Goal: Task Accomplishment & Management: Complete application form

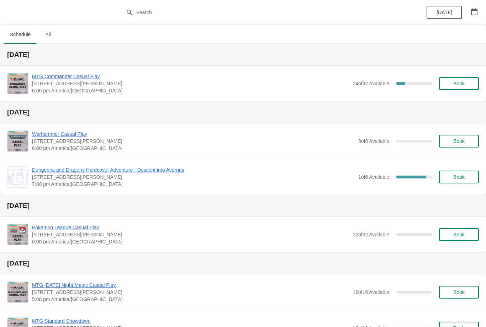
click at [454, 85] on span "Book" at bounding box center [458, 84] width 11 height 6
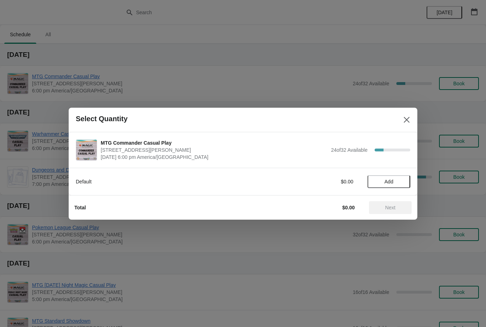
click at [379, 183] on span "Add" at bounding box center [389, 182] width 30 height 6
click at [387, 213] on button "Next" at bounding box center [390, 207] width 43 height 13
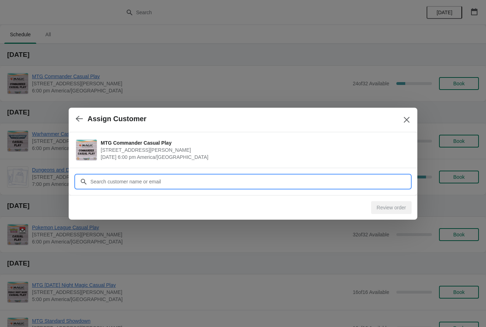
click at [161, 180] on input "Customer" at bounding box center [250, 181] width 320 height 13
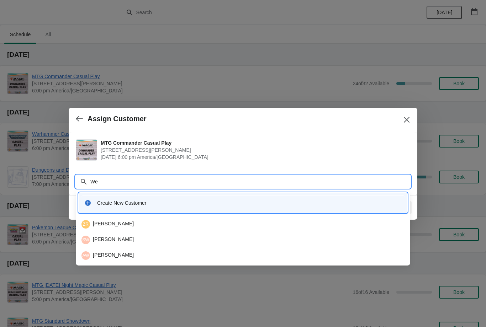
type input "Wel"
click at [121, 220] on div "AW Alan Welsh" at bounding box center [243, 224] width 329 height 14
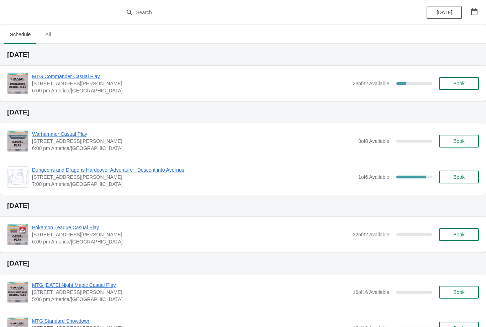
click at [469, 83] on span "Book" at bounding box center [458, 84] width 27 height 6
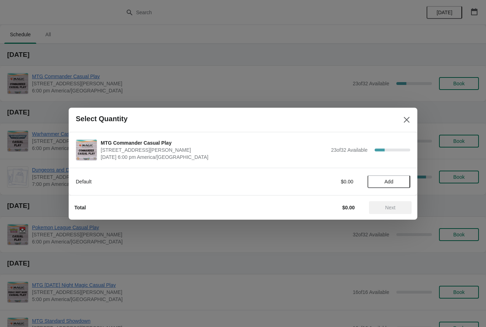
click at [396, 180] on span "Add" at bounding box center [389, 182] width 30 height 6
click at [397, 203] on button "Next" at bounding box center [390, 207] width 43 height 13
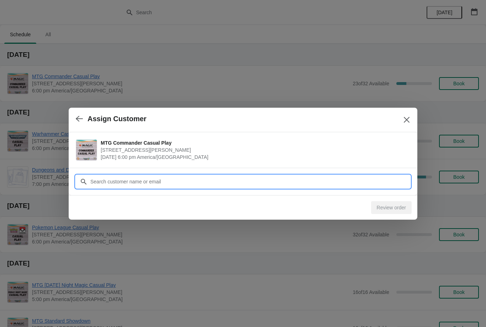
click at [203, 180] on input "Customer" at bounding box center [250, 181] width 320 height 13
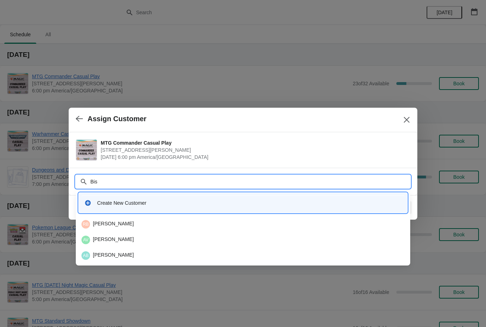
type input "Bisb"
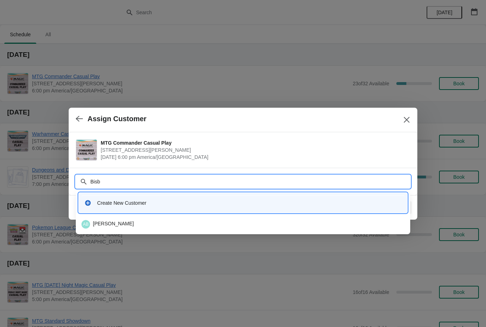
click at [120, 219] on div "AB Aaron Bisbee" at bounding box center [243, 224] width 329 height 14
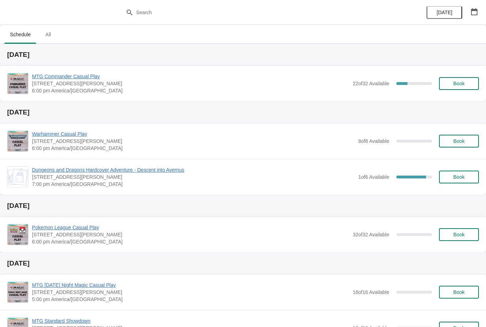
click at [458, 88] on button "Book" at bounding box center [459, 83] width 40 height 13
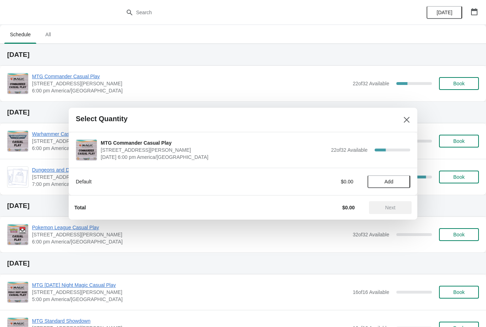
click at [394, 178] on button "Add" at bounding box center [389, 181] width 43 height 13
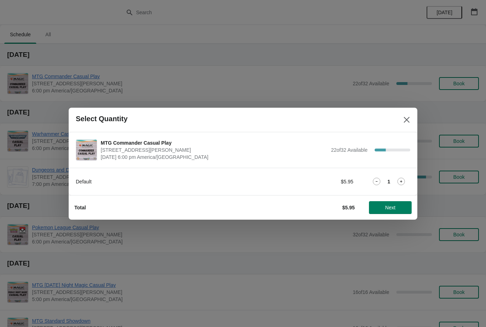
click at [386, 208] on span "Next" at bounding box center [390, 208] width 10 height 6
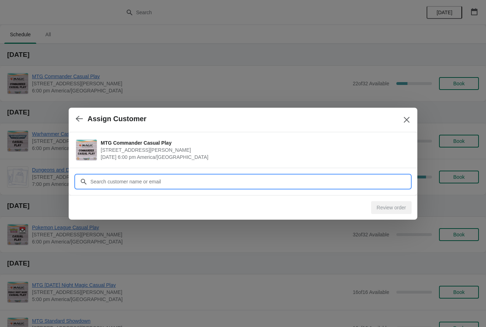
click at [185, 182] on input "Customer" at bounding box center [250, 181] width 320 height 13
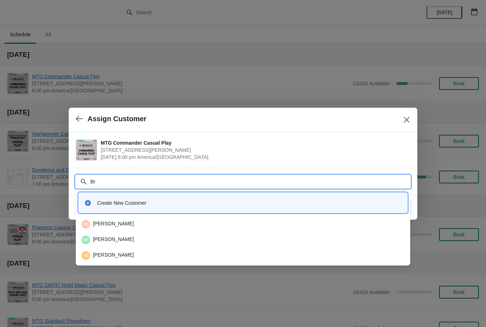
type input "B"
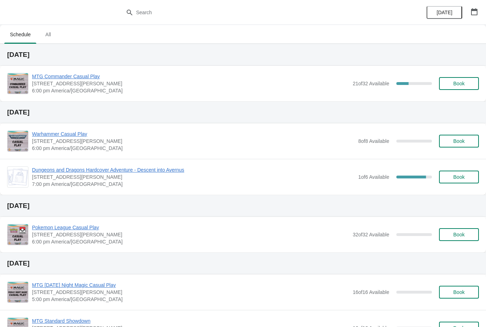
click at [463, 79] on button "Book" at bounding box center [459, 83] width 40 height 13
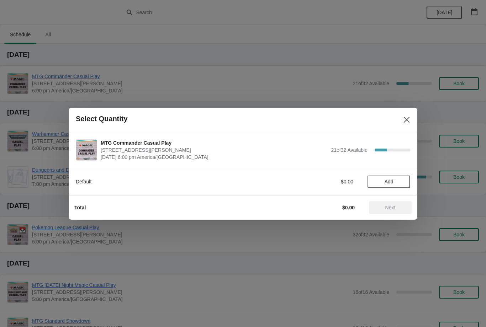
click at [390, 176] on button "Add" at bounding box center [389, 181] width 43 height 13
click at [394, 205] on span "Next" at bounding box center [390, 208] width 10 height 6
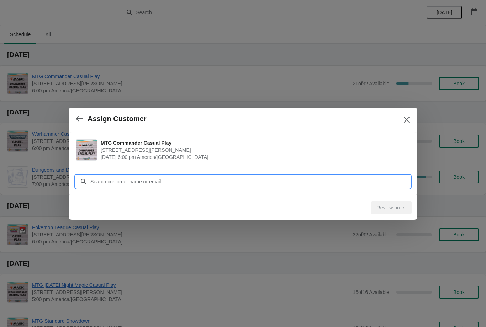
click at [163, 178] on input "Customer" at bounding box center [250, 181] width 320 height 13
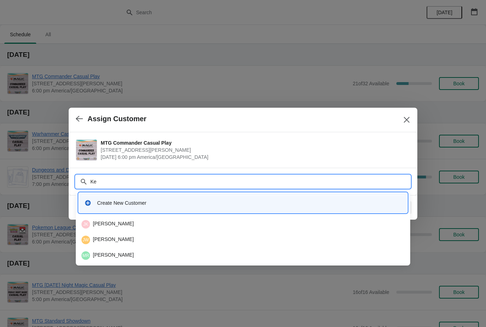
type input "Ken"
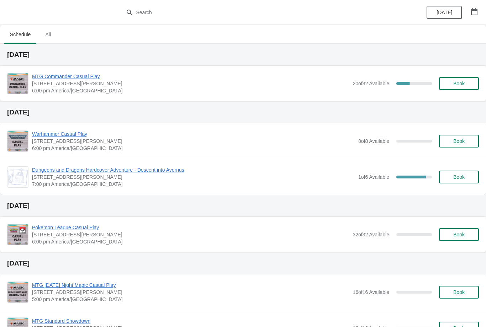
click at [458, 84] on span "Book" at bounding box center [458, 84] width 11 height 6
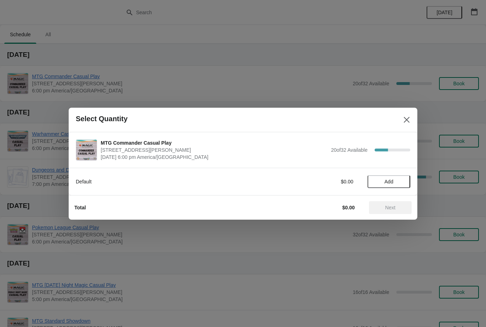
click at [388, 179] on span "Add" at bounding box center [389, 182] width 9 height 6
click at [391, 202] on button "Next" at bounding box center [390, 207] width 43 height 13
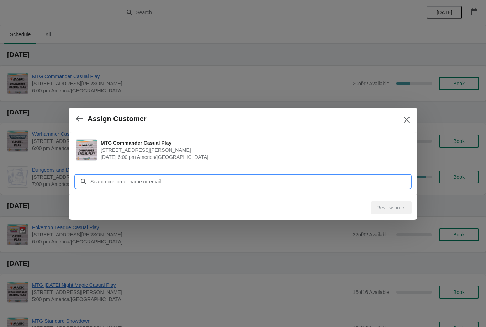
click at [151, 183] on input "Customer" at bounding box center [250, 181] width 320 height 13
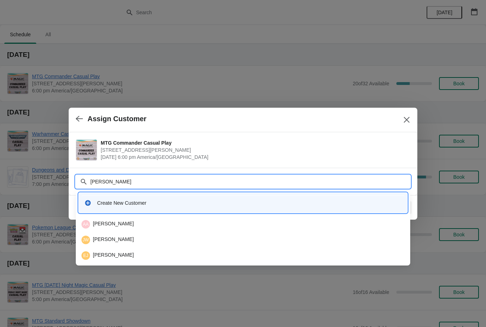
type input "J"
type input "B"
type input "J"
type input "N"
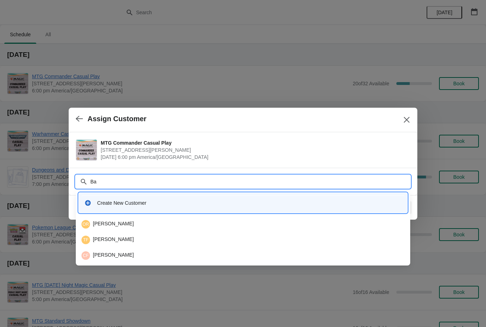
type input "B"
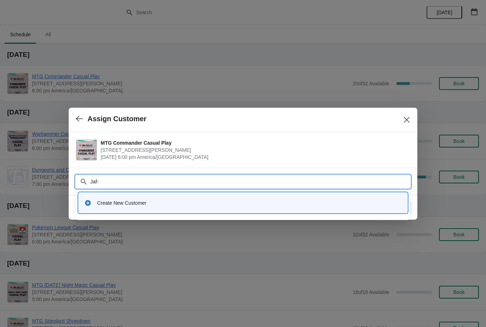
type input "Jaf"
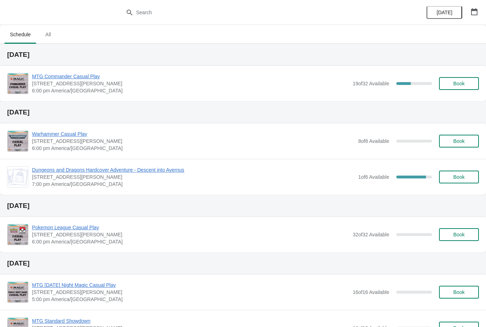
click at [458, 83] on span "Book" at bounding box center [458, 84] width 11 height 6
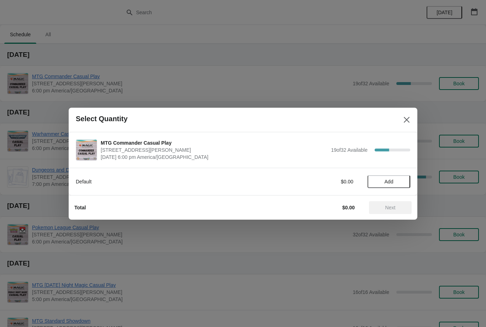
click at [394, 183] on span "Add" at bounding box center [389, 182] width 9 height 6
click at [404, 178] on div "Default $5.95 1" at bounding box center [243, 181] width 334 height 13
click at [393, 181] on div "1" at bounding box center [389, 181] width 43 height 7
click at [401, 184] on icon at bounding box center [400, 181] width 7 height 7
click at [389, 210] on span "Next" at bounding box center [390, 208] width 10 height 6
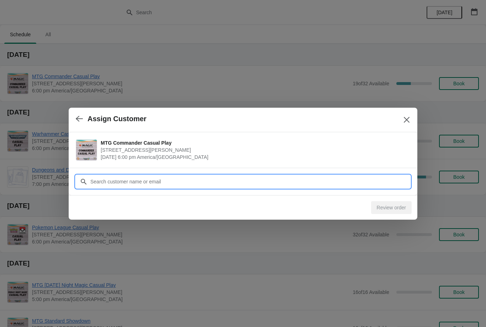
click at [162, 180] on input "Customer" at bounding box center [250, 181] width 320 height 13
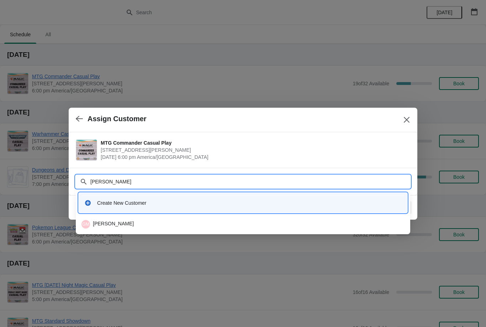
type input "Gunther"
click at [133, 225] on div "GM Gunther Moeckel" at bounding box center [242, 224] width 323 height 9
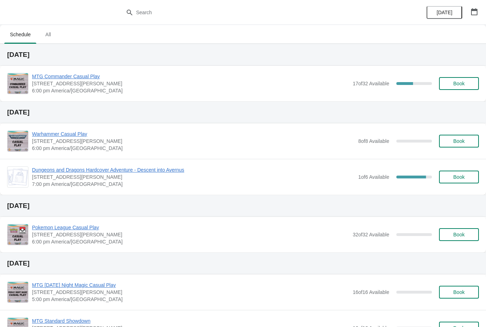
click at [92, 73] on span "MTG Commander Casual Play" at bounding box center [190, 76] width 317 height 7
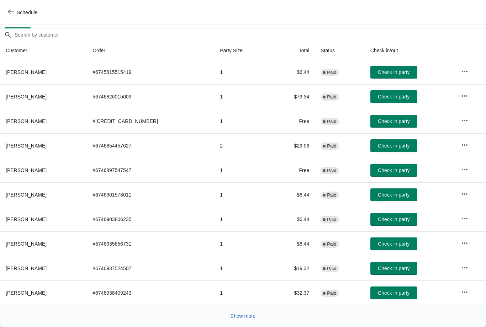
scroll to position [58, 0]
click at [249, 314] on span "Show more" at bounding box center [243, 316] width 25 height 6
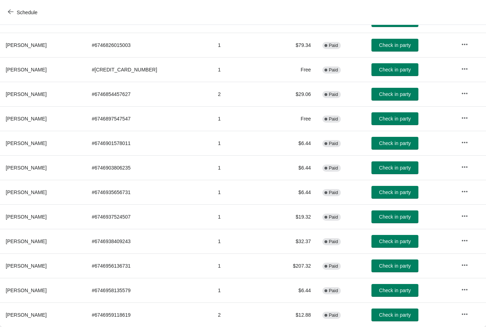
scroll to position [110, 0]
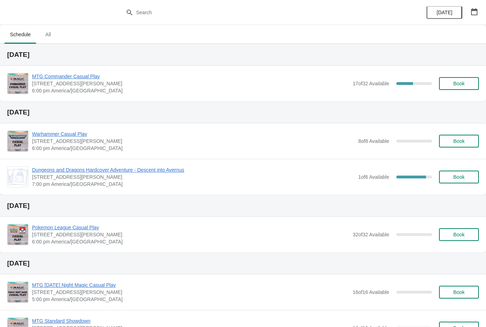
click at [477, 80] on button "Book" at bounding box center [459, 83] width 40 height 13
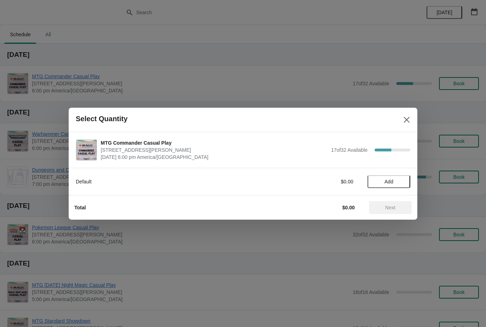
click at [396, 183] on span "Add" at bounding box center [389, 182] width 30 height 6
click at [402, 203] on button "Next" at bounding box center [390, 207] width 43 height 13
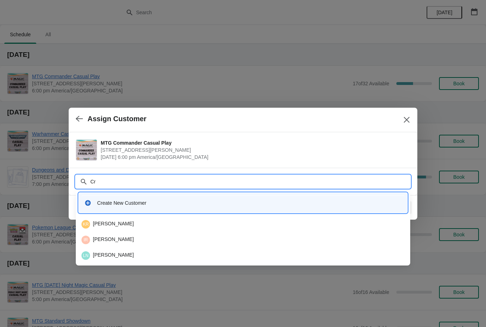
type input "C"
type input "G"
click at [233, 188] on input "Cris" at bounding box center [250, 181] width 320 height 13
type input "C"
type input "Cristian"
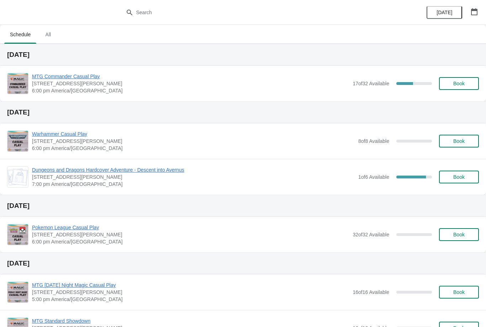
click at [468, 80] on button "Book" at bounding box center [459, 83] width 40 height 13
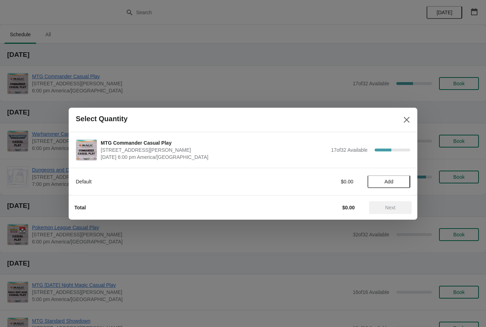
click at [393, 186] on button "Add" at bounding box center [389, 181] width 43 height 13
click at [395, 206] on span "Next" at bounding box center [390, 208] width 10 height 6
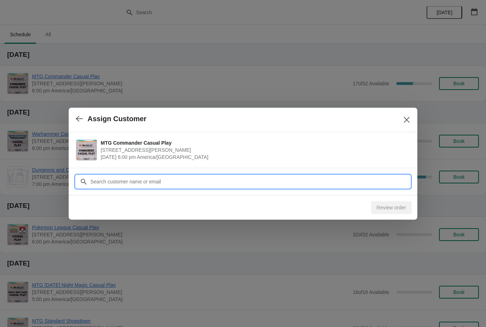
click at [142, 178] on input "Customer" at bounding box center [250, 181] width 320 height 13
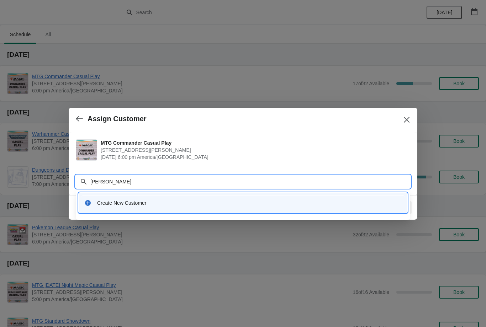
type input "[PERSON_NAME]"
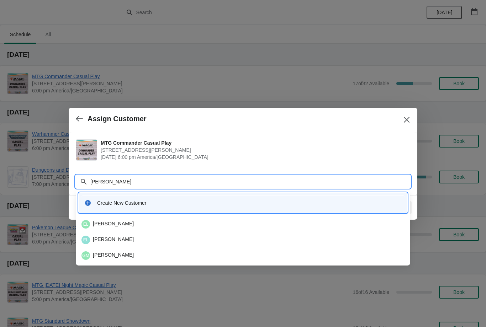
click at [116, 223] on div "EL [PERSON_NAME]" at bounding box center [242, 224] width 323 height 9
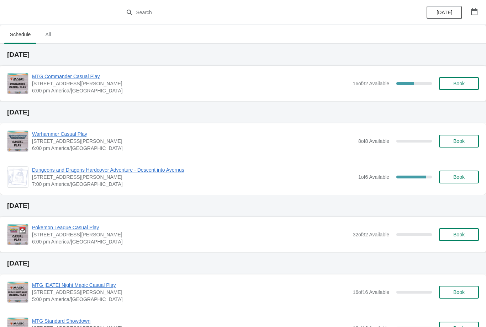
click at [452, 86] on span "Book" at bounding box center [458, 84] width 27 height 6
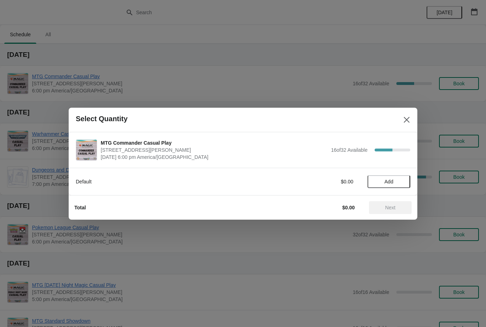
click at [399, 179] on span "Add" at bounding box center [389, 182] width 30 height 6
click at [406, 206] on span "Next" at bounding box center [390, 208] width 31 height 6
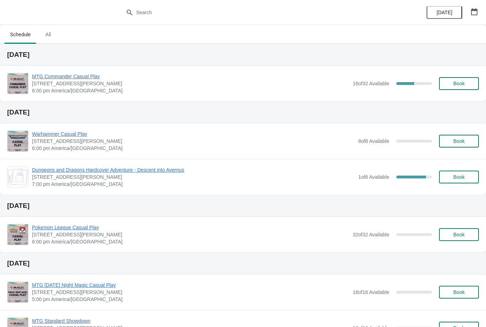
click at [454, 89] on button "Book" at bounding box center [459, 83] width 40 height 13
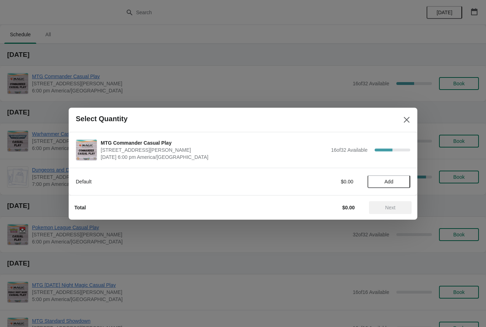
click at [399, 173] on div "Default $0.00 Add" at bounding box center [243, 178] width 334 height 20
click at [396, 192] on div "Default $0.00 Add" at bounding box center [243, 181] width 349 height 27
click at [401, 175] on button "Add" at bounding box center [389, 181] width 43 height 13
click at [396, 202] on button "Next" at bounding box center [390, 207] width 43 height 13
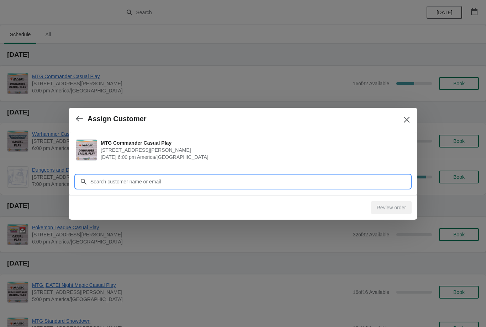
click at [352, 177] on input "Customer" at bounding box center [250, 181] width 320 height 13
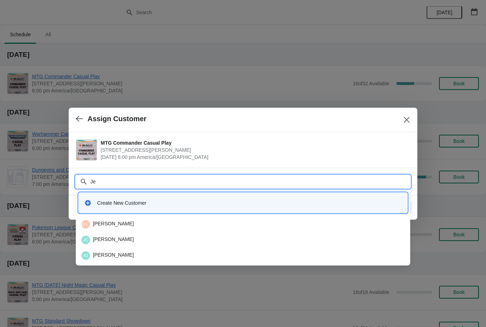
type input "J"
type input "Bard"
